Goal: Information Seeking & Learning: Learn about a topic

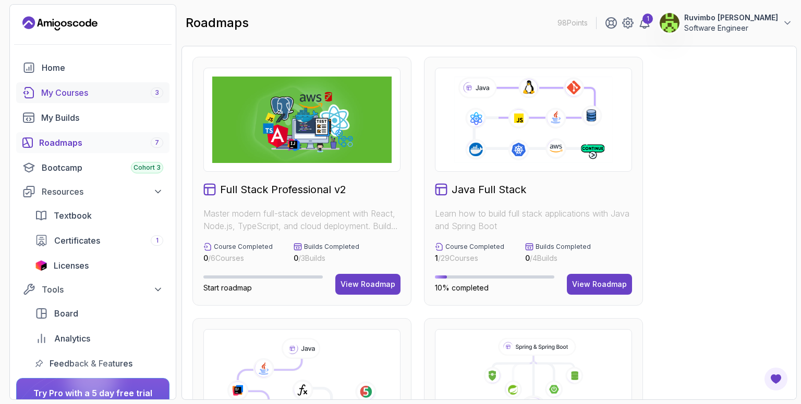
click at [88, 88] on div "My Courses 3" at bounding box center [102, 93] width 122 height 13
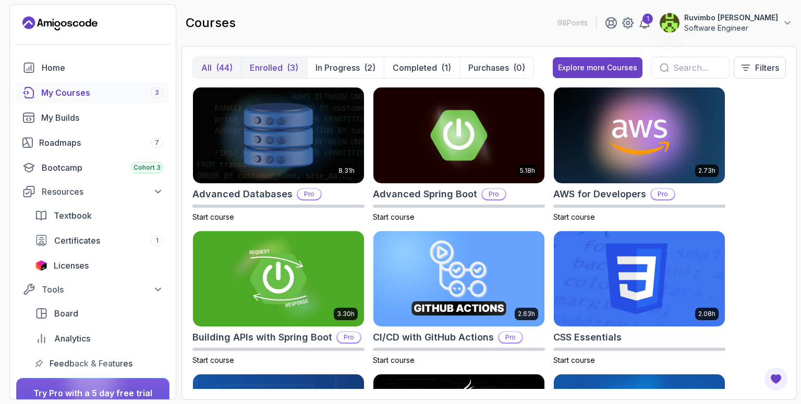
click at [269, 60] on button "Enrolled (3)" at bounding box center [274, 67] width 66 height 21
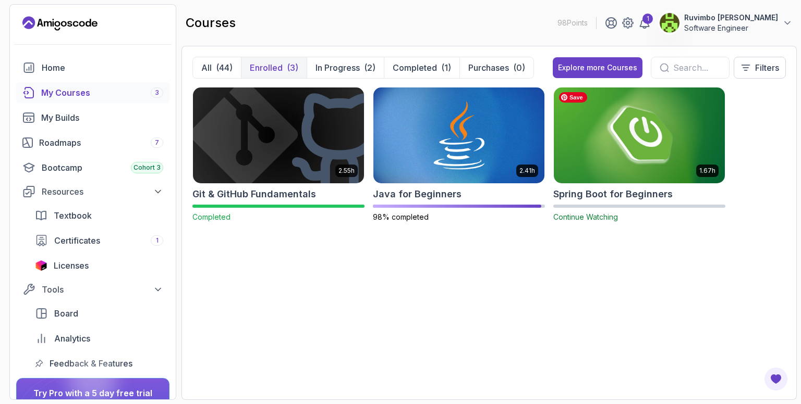
click at [625, 140] on img at bounding box center [638, 135] width 179 height 101
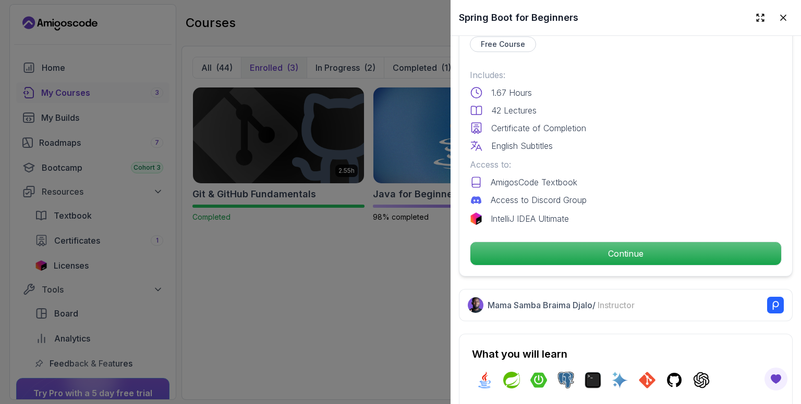
scroll to position [257, 0]
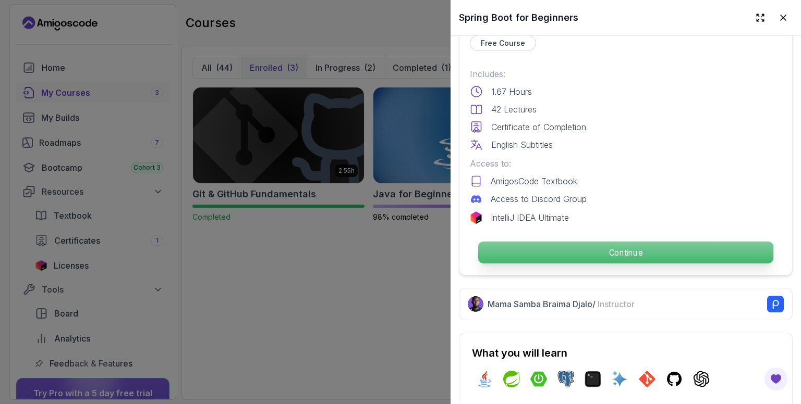
click at [608, 242] on p "Continue" at bounding box center [625, 253] width 295 height 22
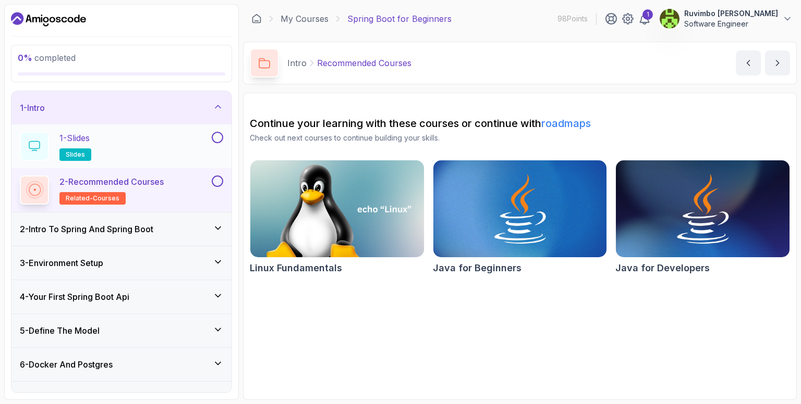
click at [141, 130] on div "1 - Slides slides" at bounding box center [121, 147] width 220 height 44
click at [143, 140] on div "1 - Slides slides" at bounding box center [115, 146] width 190 height 29
